Goal: Task Accomplishment & Management: Manage account settings

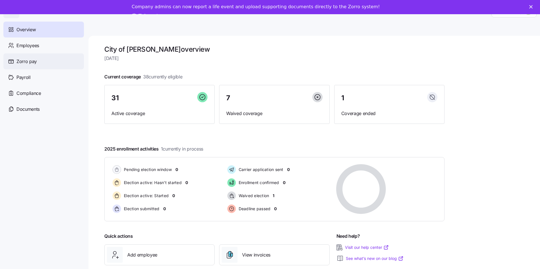
click at [32, 61] on span "Zorro pay" at bounding box center [26, 61] width 20 height 7
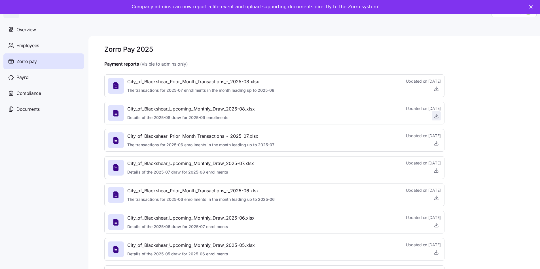
click at [438, 116] on icon "button" at bounding box center [437, 116] width 6 height 6
click at [535, 5] on div "Close" at bounding box center [532, 6] width 6 height 3
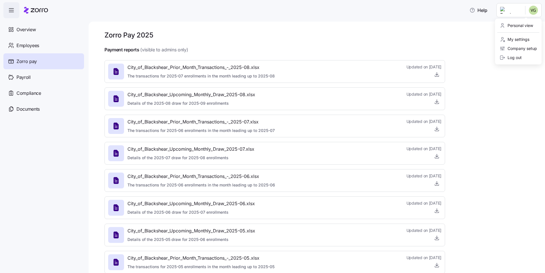
click at [530, 11] on html "Help Overview Employees Zorro pay Payroll Compliance Documents Zorro Pay 2025 P…" at bounding box center [272, 134] width 545 height 269
click at [519, 58] on div "Log out" at bounding box center [510, 57] width 22 height 6
